Goal: Task Accomplishment & Management: Manage account settings

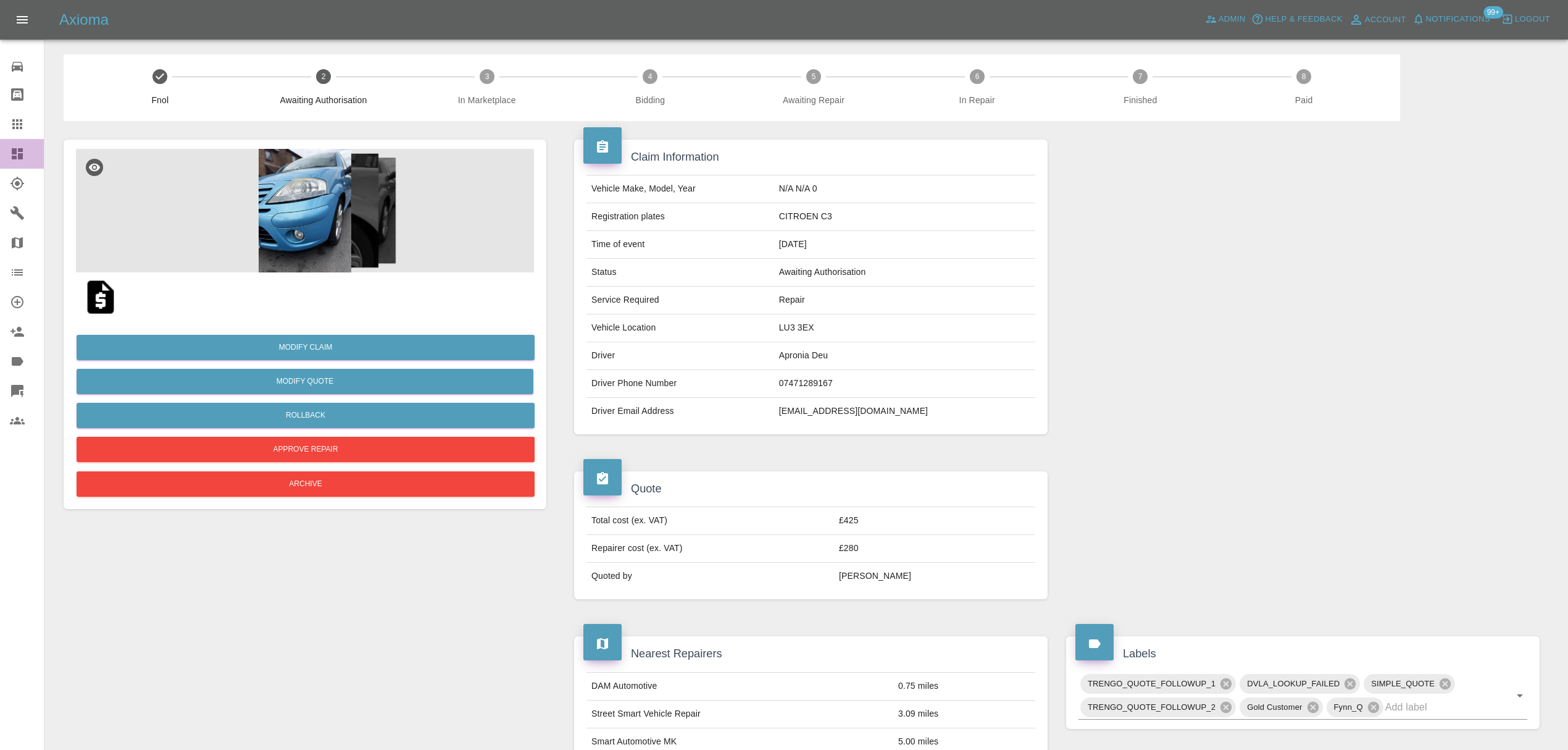
click at [6, 146] on link "Dashboard" at bounding box center [22, 154] width 44 height 29
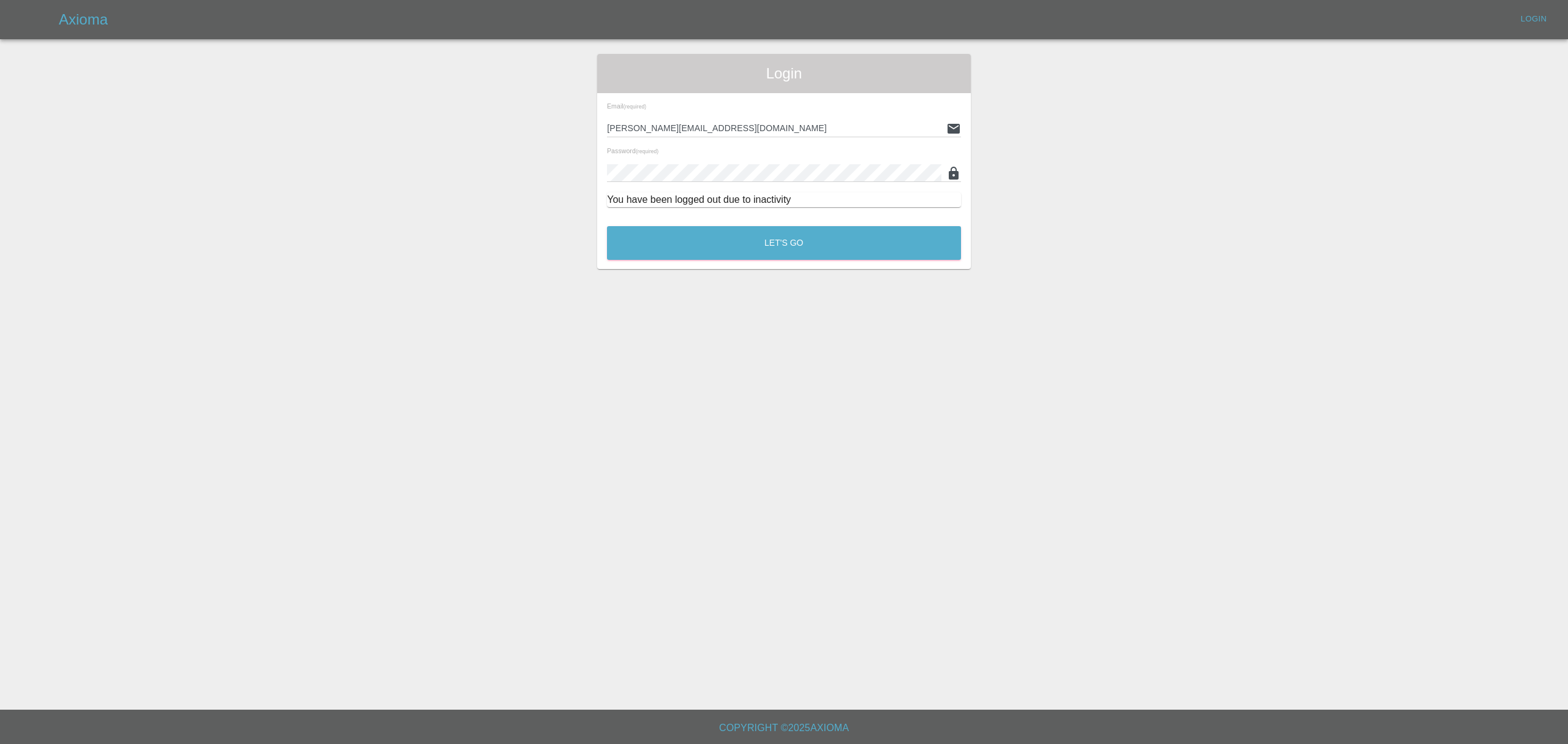
click at [770, 216] on div "Email (required) [PERSON_NAME][EMAIL_ADDRESS][DOMAIN_NAME] Password (required) …" at bounding box center [784, 155] width 374 height 124
click at [765, 243] on button "Let's Go" at bounding box center [784, 243] width 354 height 34
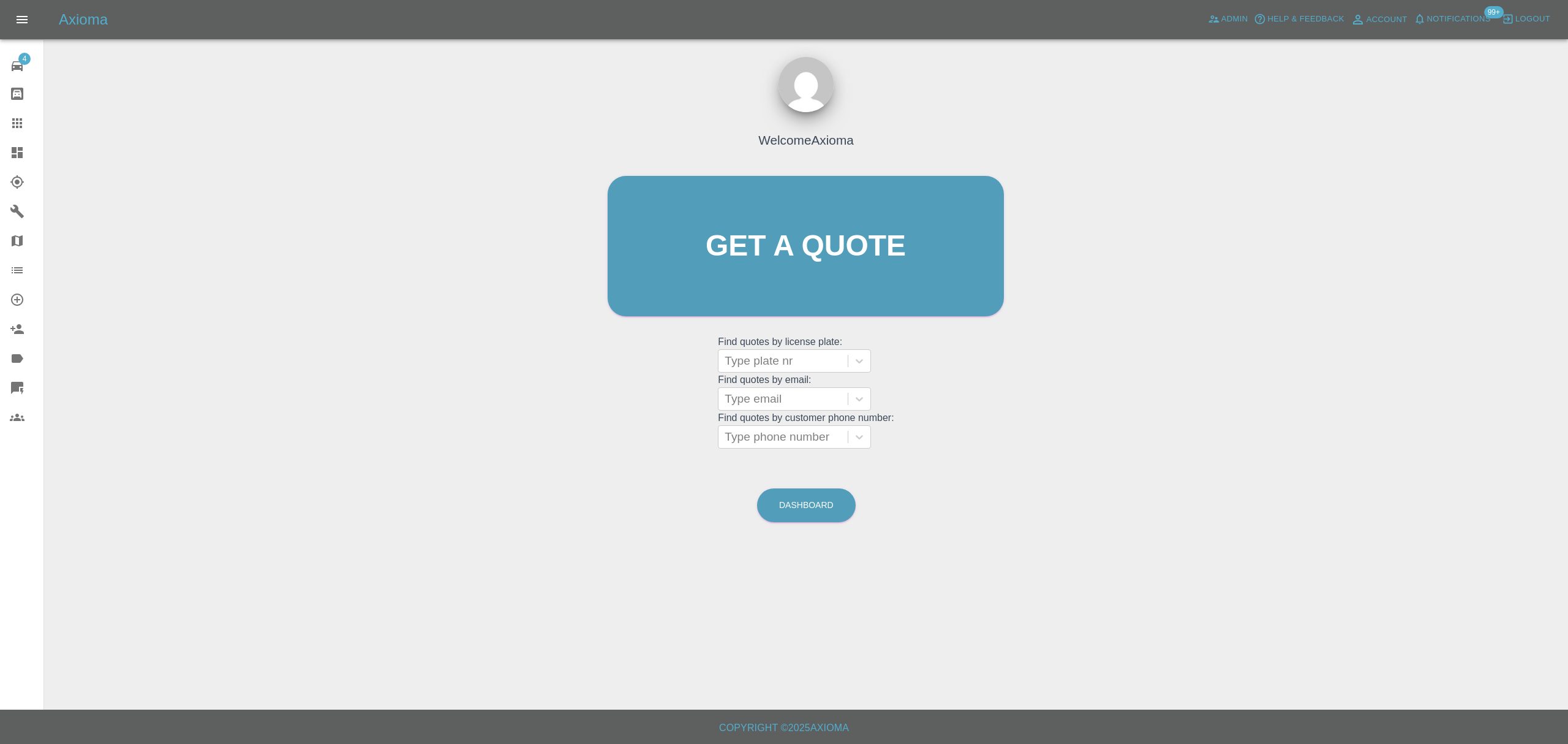
click at [1477, 21] on span "Notifications" at bounding box center [1459, 19] width 64 height 14
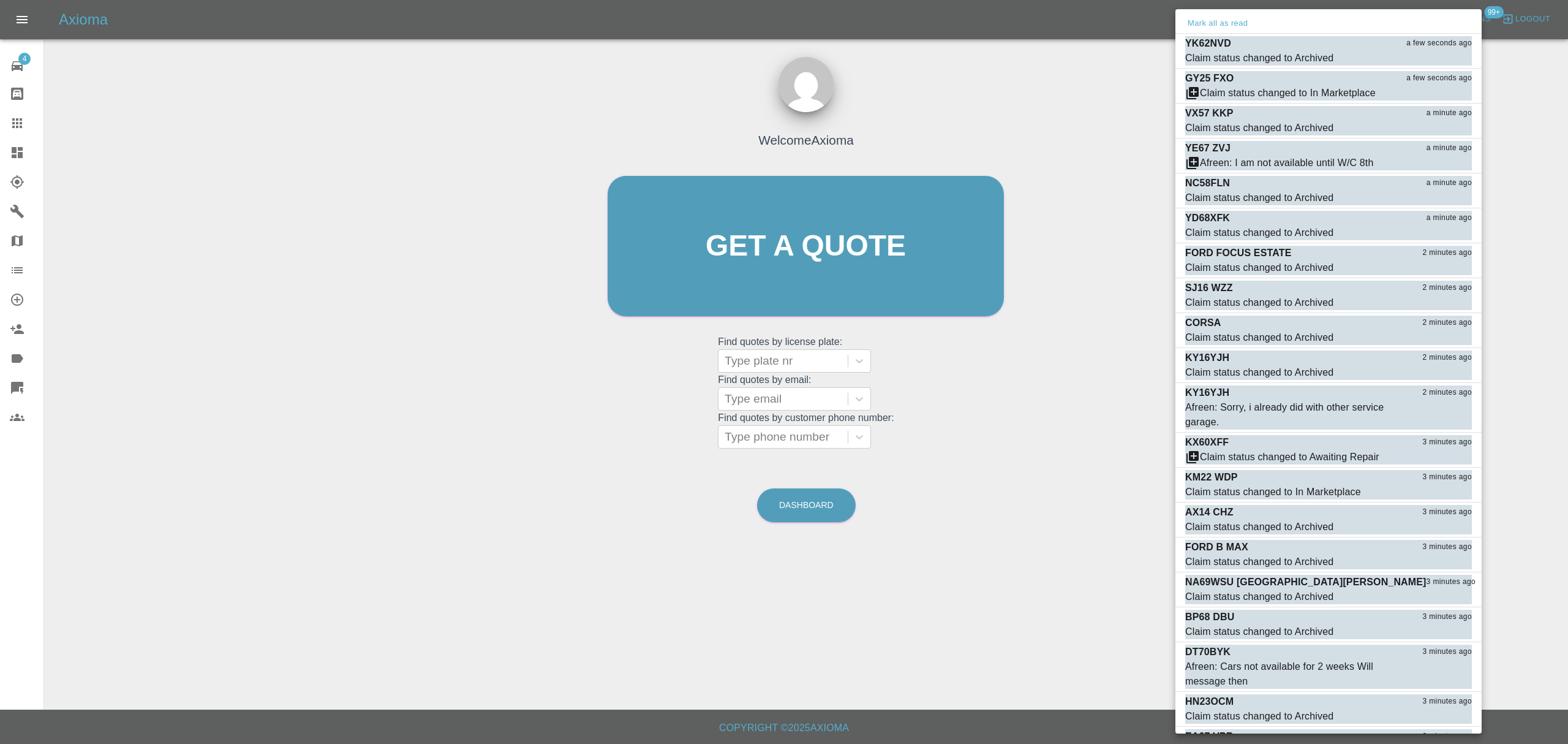
click at [1224, 22] on button "Mark all as read" at bounding box center [1217, 23] width 65 height 14
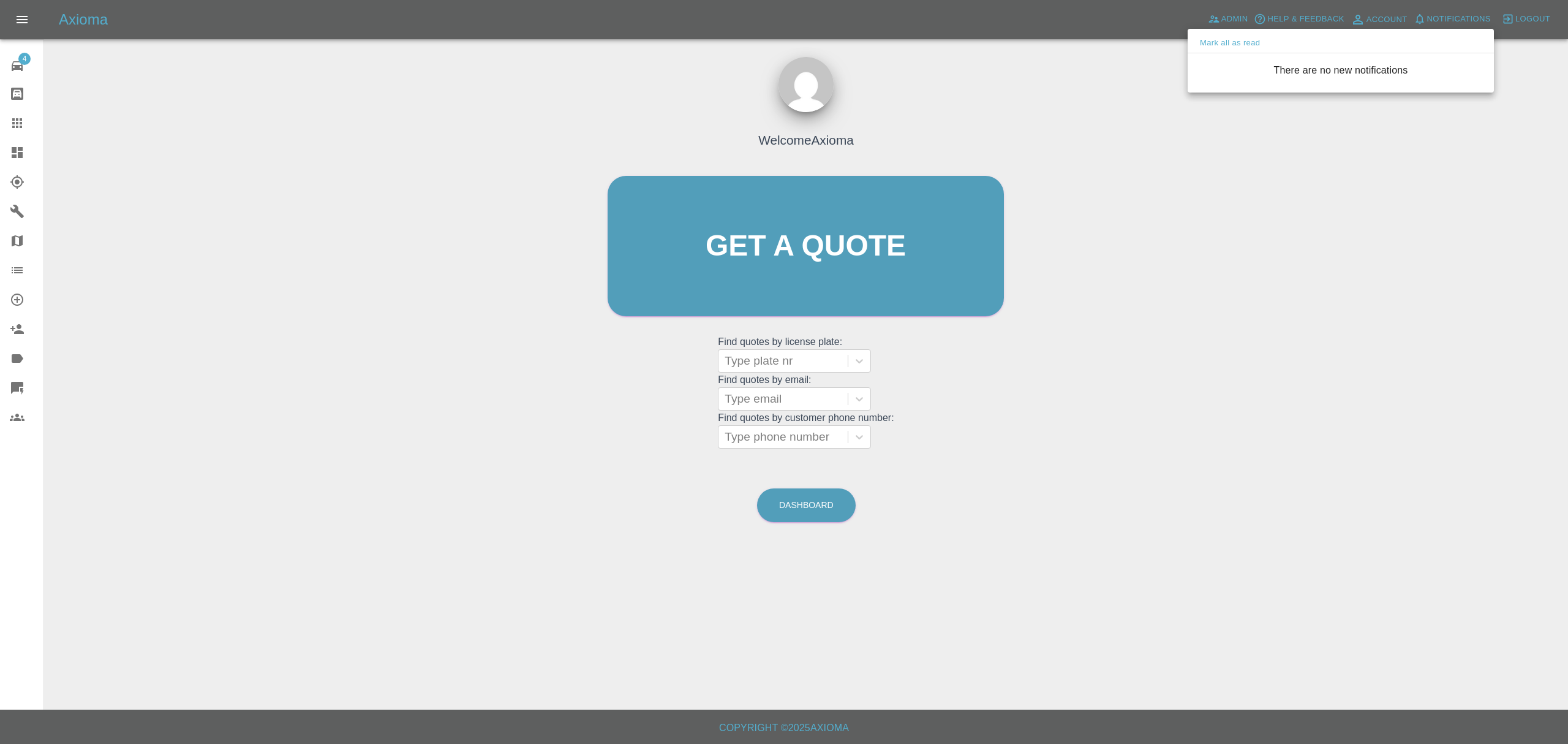
click at [1040, 225] on div at bounding box center [784, 372] width 1568 height 744
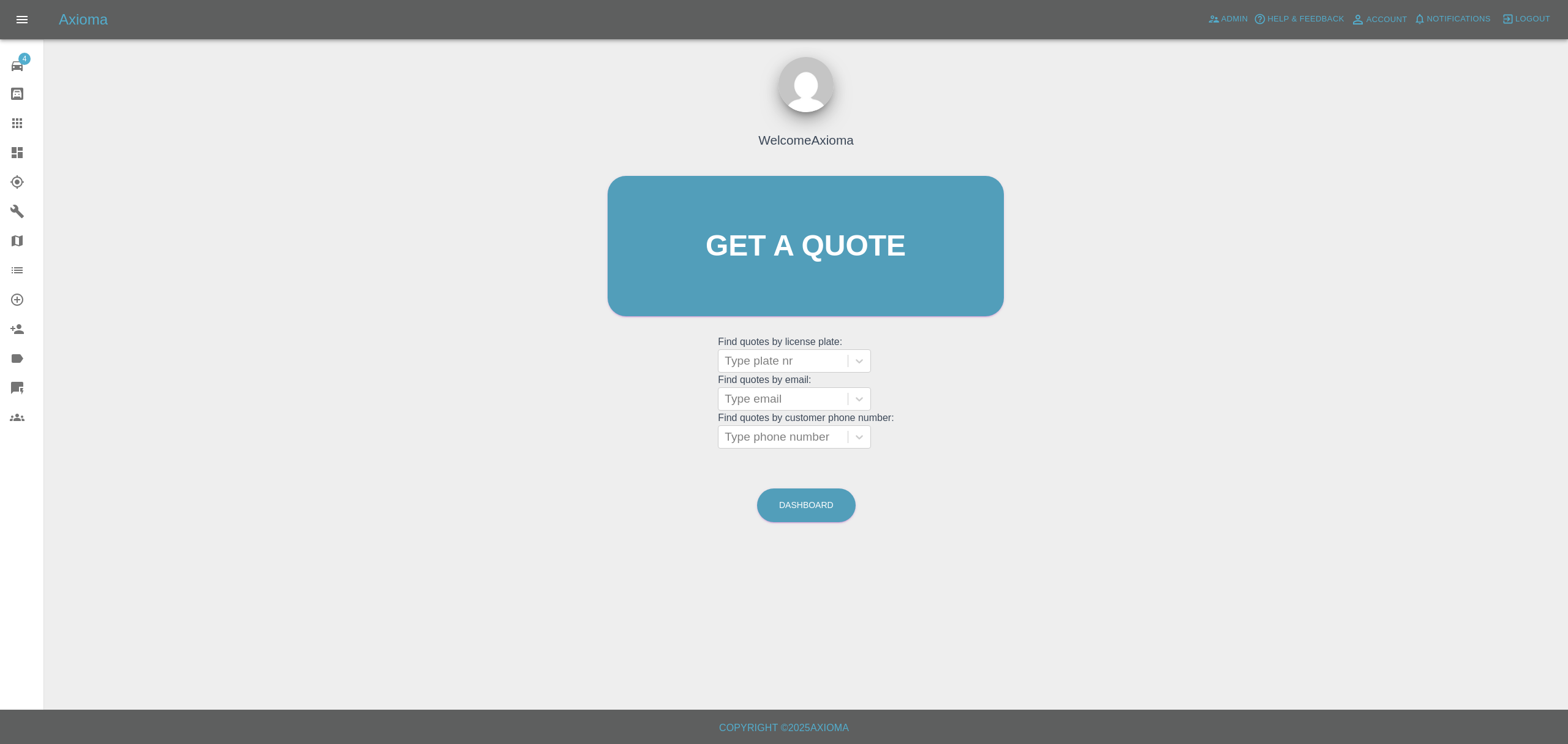
click at [10, 145] on icon at bounding box center [17, 152] width 15 height 15
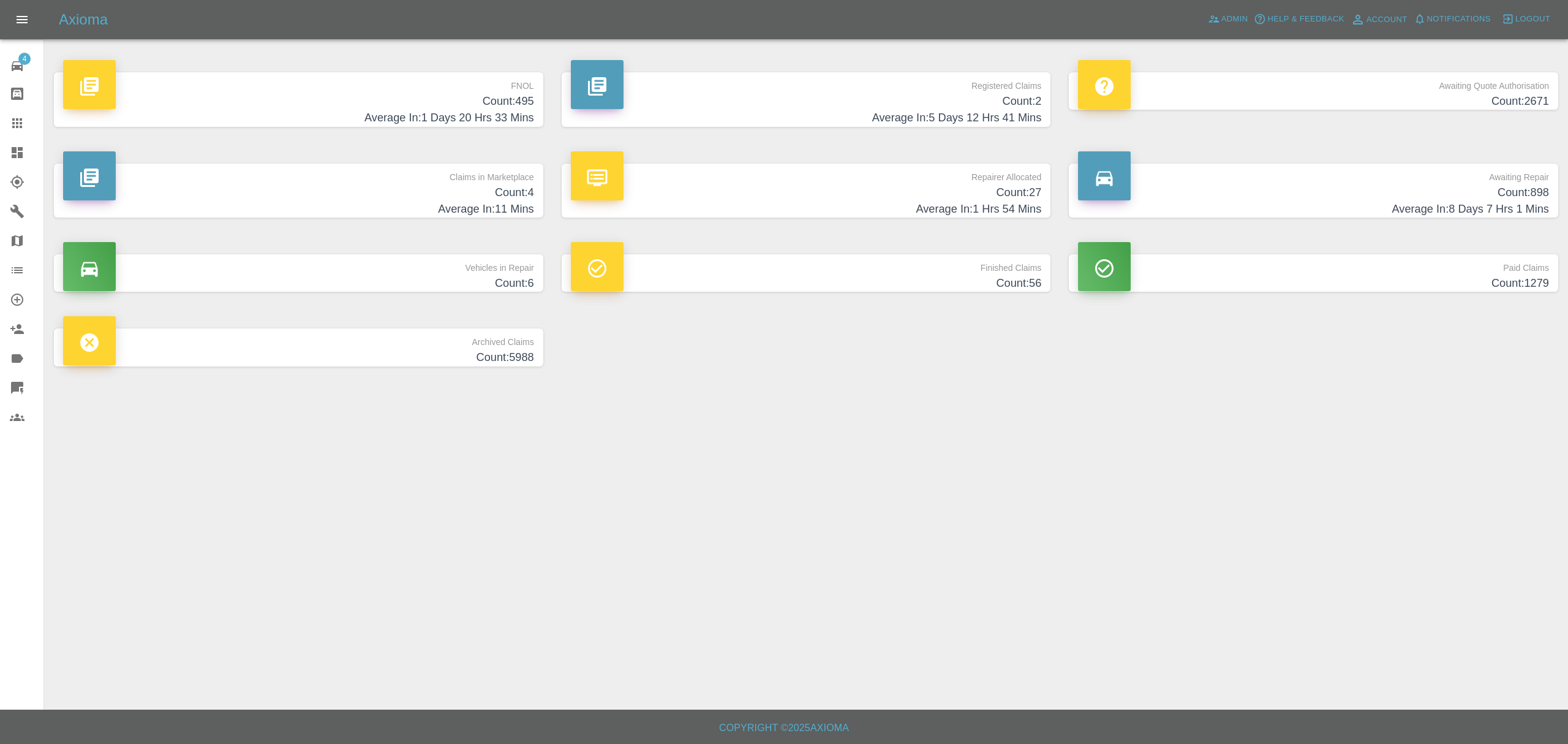
click at [322, 108] on h4 "Count: 495" at bounding box center [298, 102] width 471 height 16
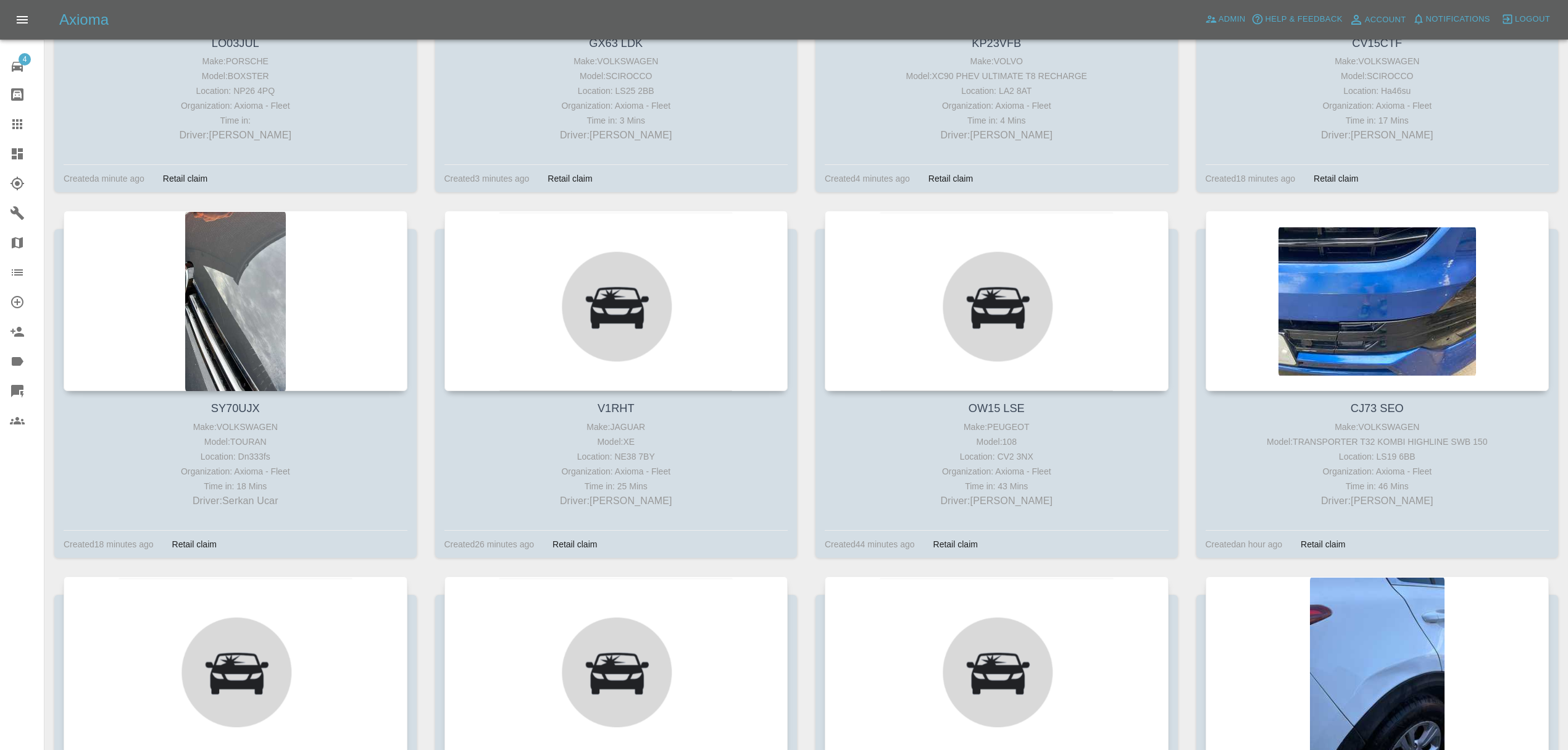
scroll to position [435, 0]
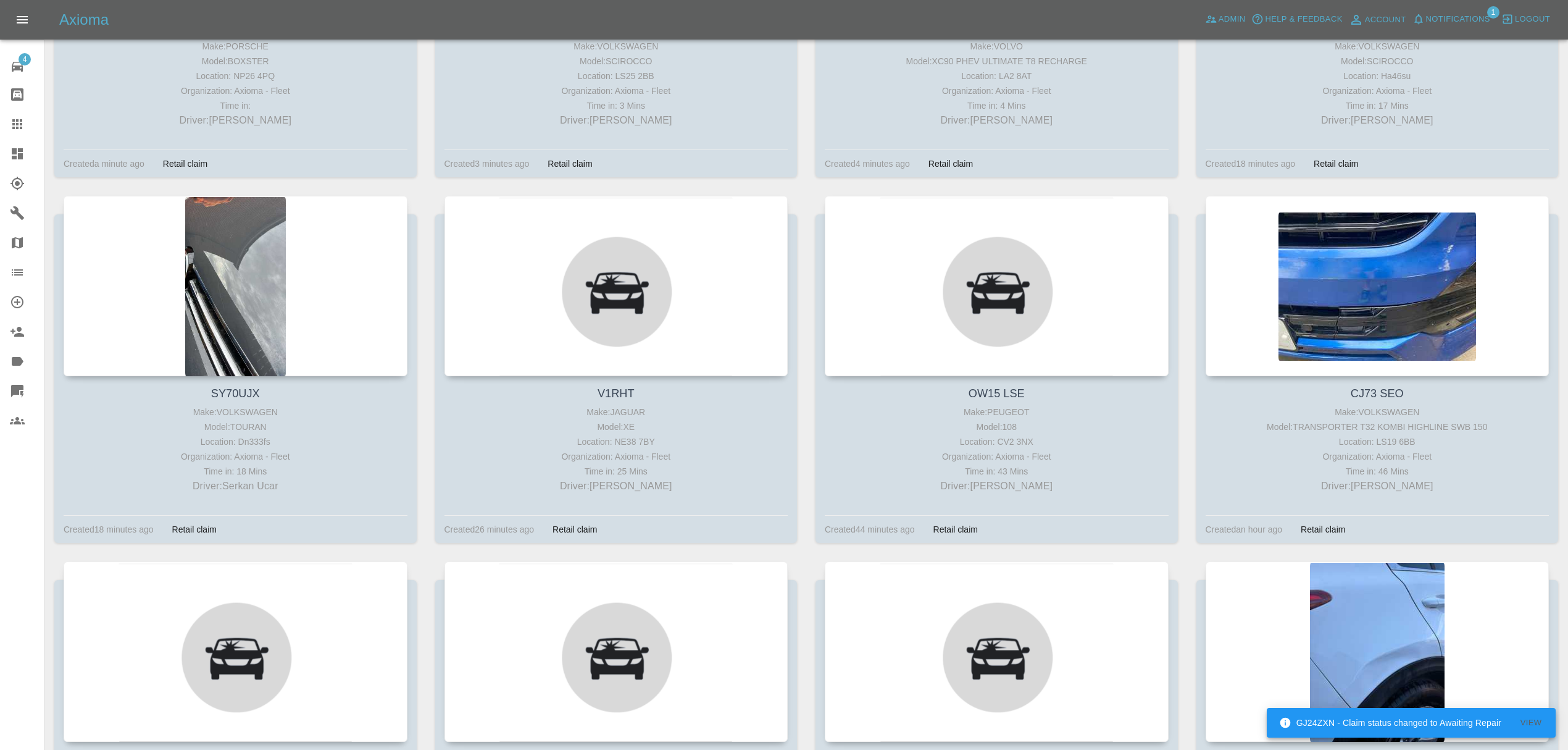
click at [257, 298] on div at bounding box center [235, 286] width 344 height 180
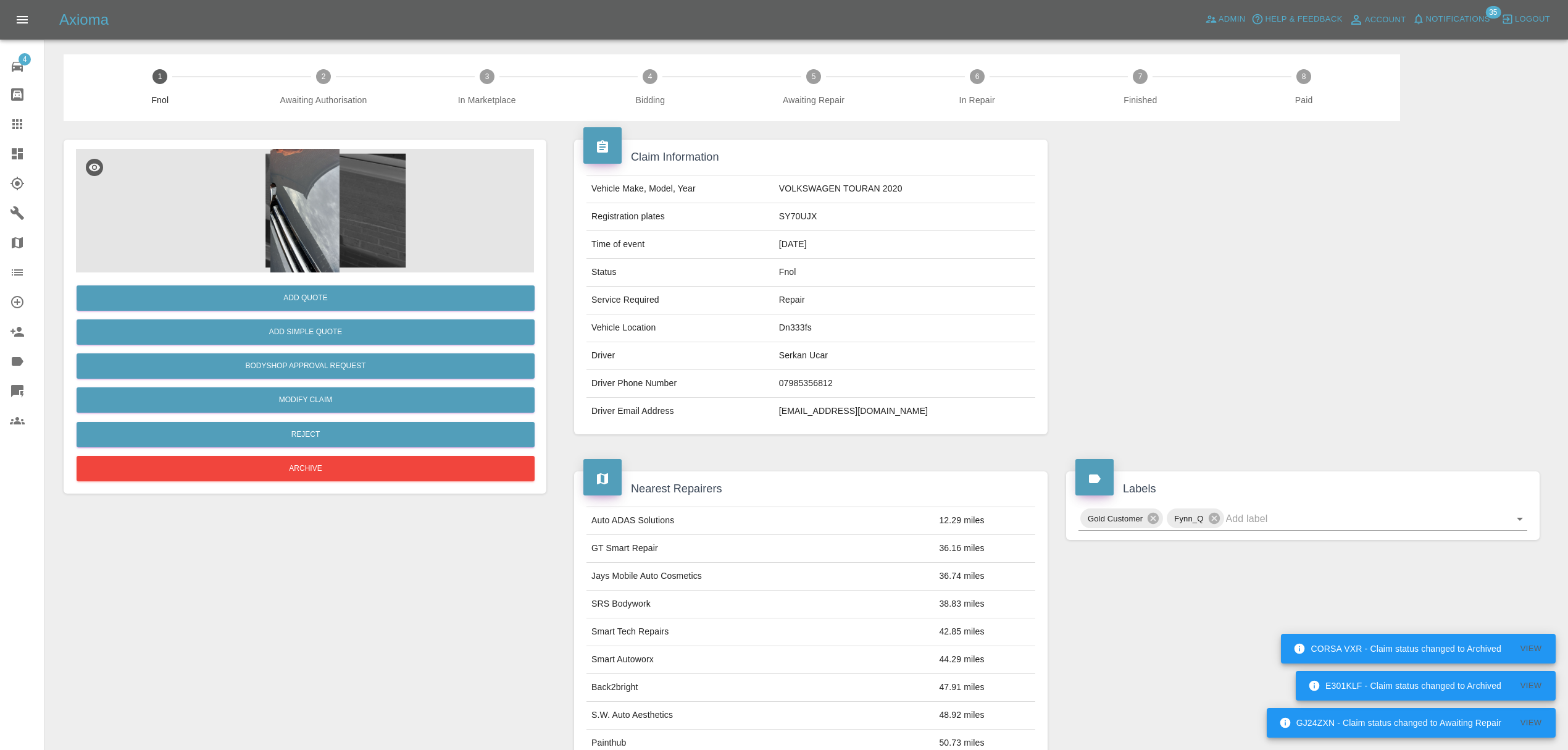
click at [1455, 23] on span "Notifications" at bounding box center [1458, 19] width 64 height 14
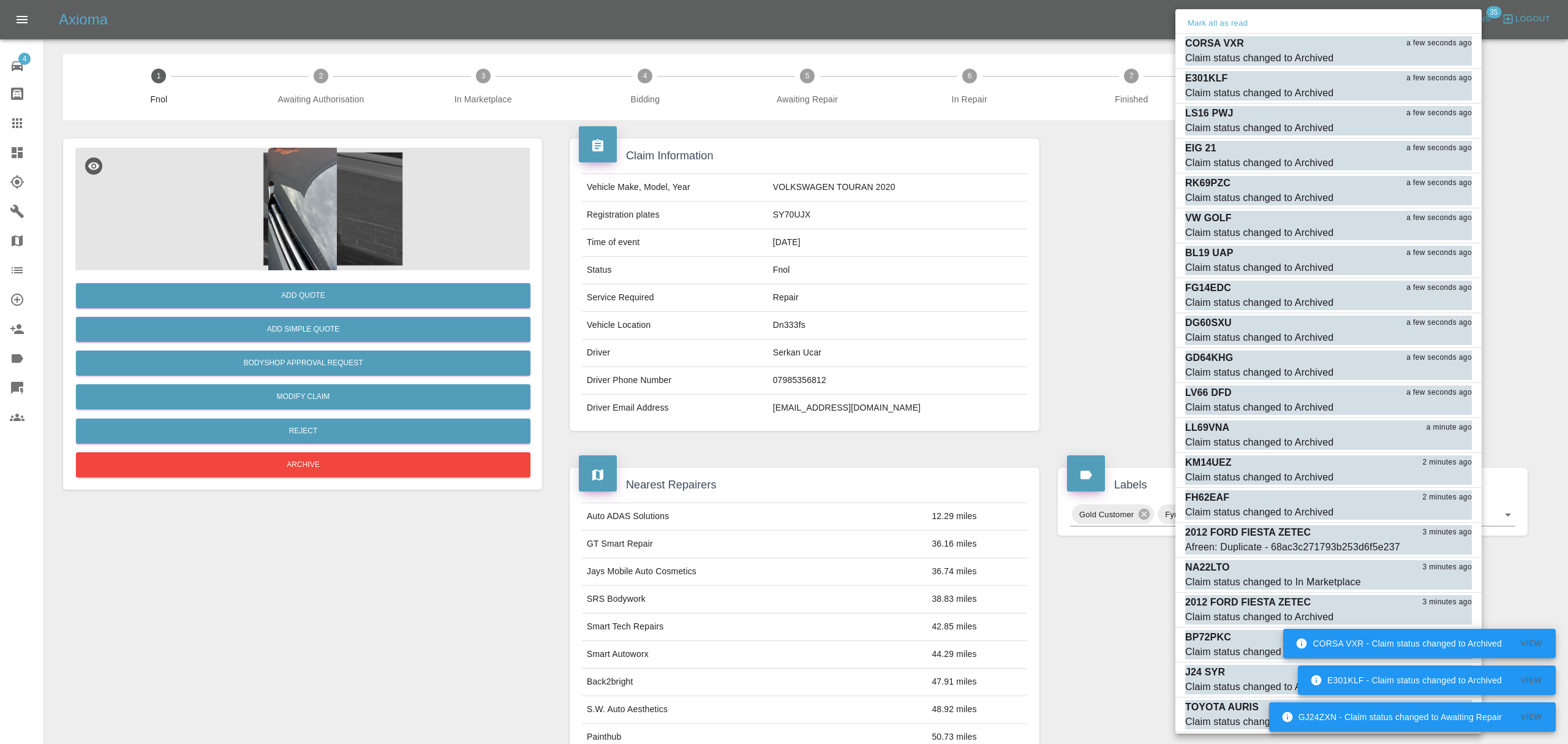
click at [1225, 21] on button "Mark all as read" at bounding box center [1217, 23] width 65 height 14
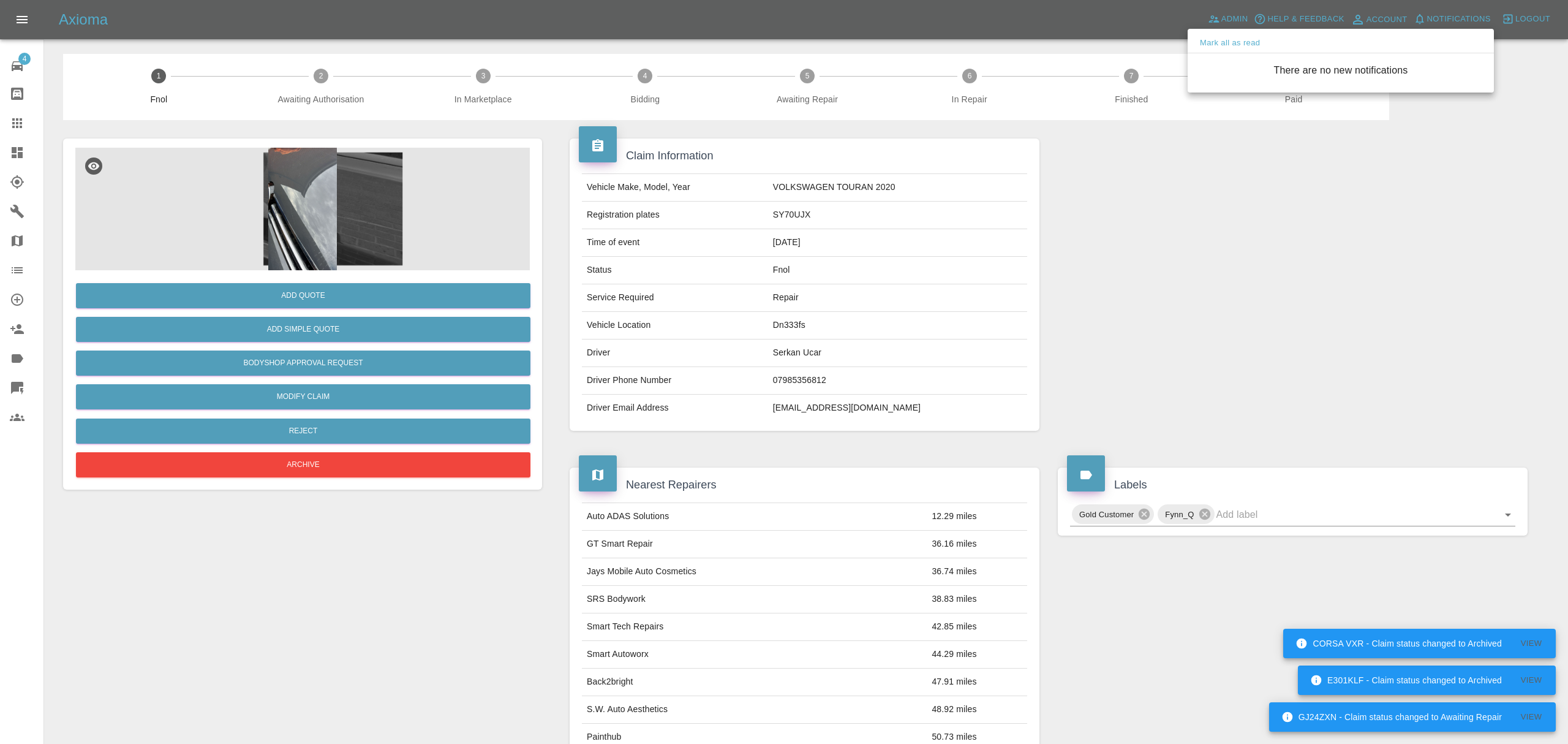
click at [1150, 181] on div at bounding box center [784, 372] width 1568 height 744
